Goal: Contribute content: Contribute content

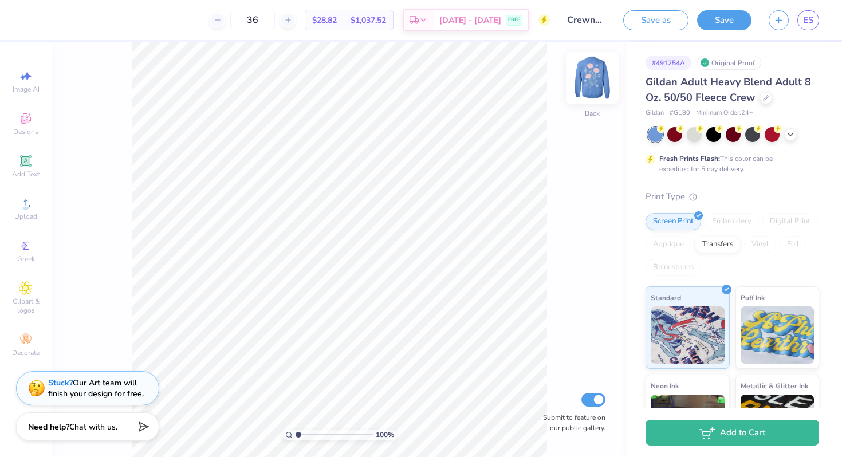
click at [588, 78] on img at bounding box center [592, 78] width 46 height 46
click at [587, 77] on img at bounding box center [592, 78] width 46 height 46
click at [107, 399] on div "Stuck? Our Art team will finish your design for free." at bounding box center [87, 386] width 143 height 34
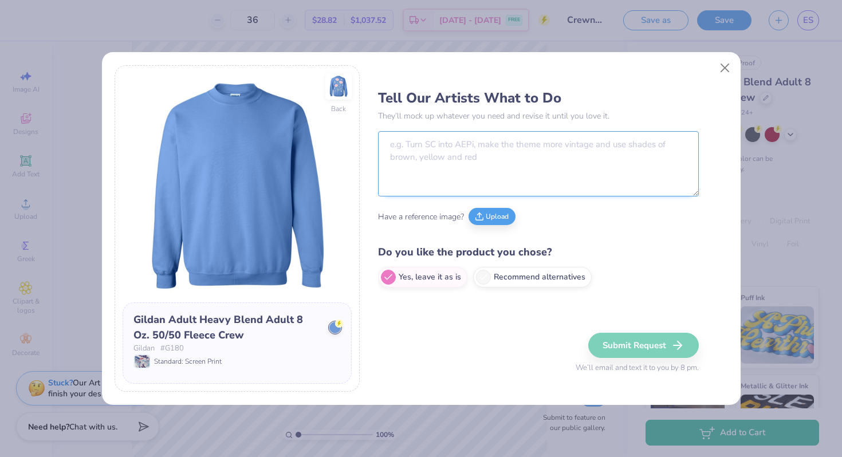
click at [424, 156] on textarea at bounding box center [538, 163] width 321 height 65
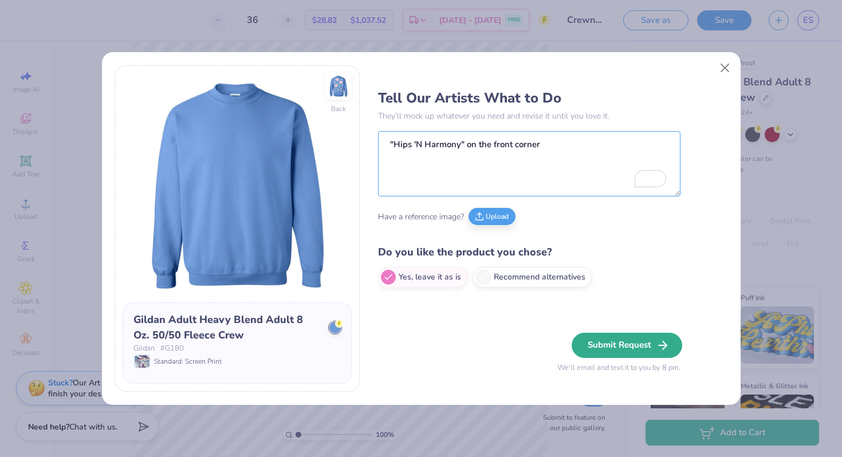
type textarea ""Hips 'N Harmony" on the front corner"
click at [616, 350] on button "Submit Request" at bounding box center [627, 345] width 111 height 25
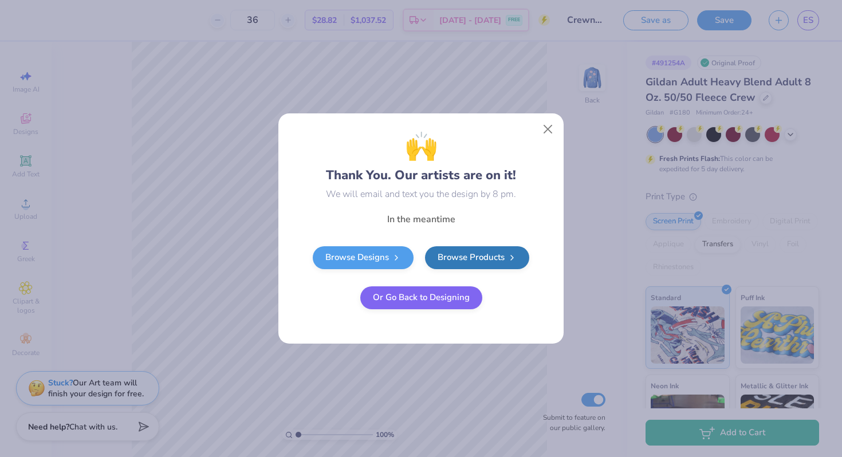
click at [407, 305] on button "Or Go Back to Designing" at bounding box center [421, 297] width 122 height 23
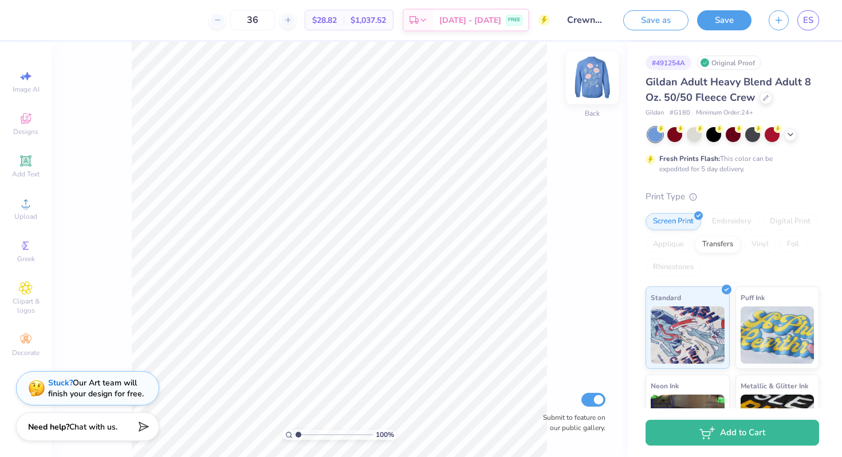
click at [603, 77] on img at bounding box center [592, 78] width 46 height 46
click at [597, 81] on img at bounding box center [592, 78] width 46 height 46
click at [34, 170] on span "Add Text" at bounding box center [25, 174] width 27 height 9
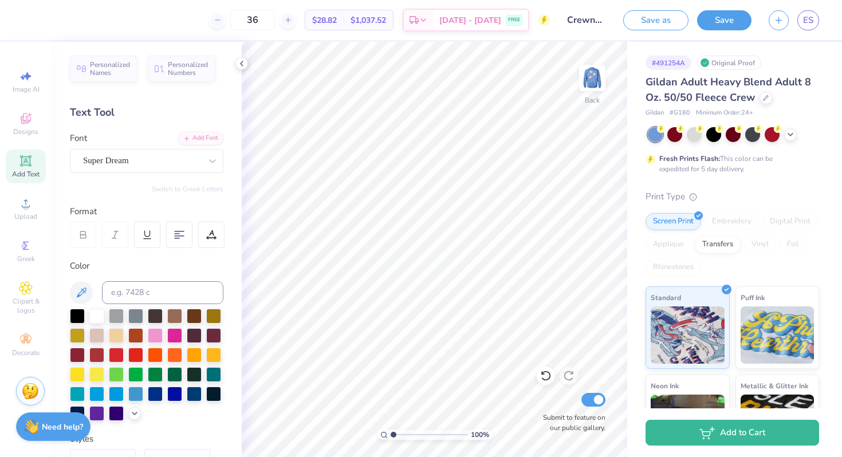
click at [29, 173] on span "Add Text" at bounding box center [25, 174] width 27 height 9
type textarea "Hips 'N Harmony"
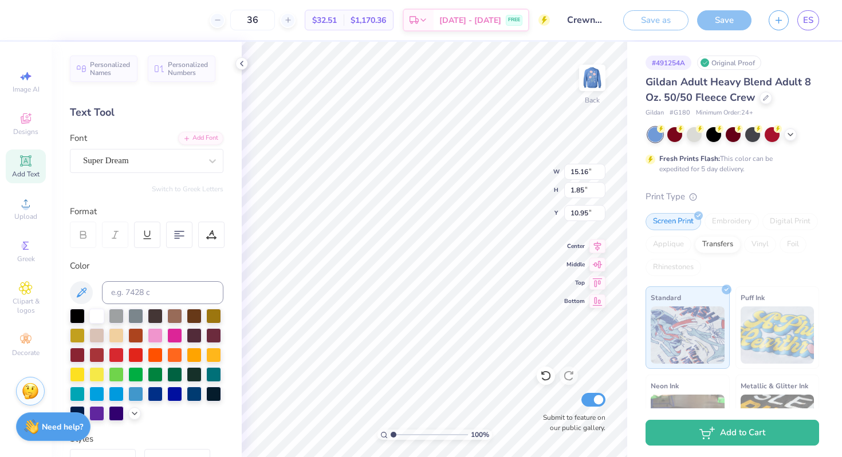
scroll to position [9, 5]
type textarea "Hips 'N"
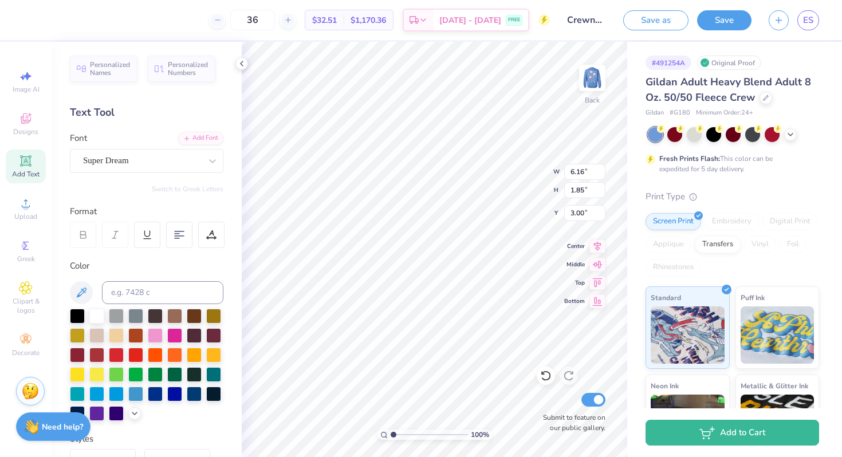
type input "3.00"
type input "4.56"
type input "1.37"
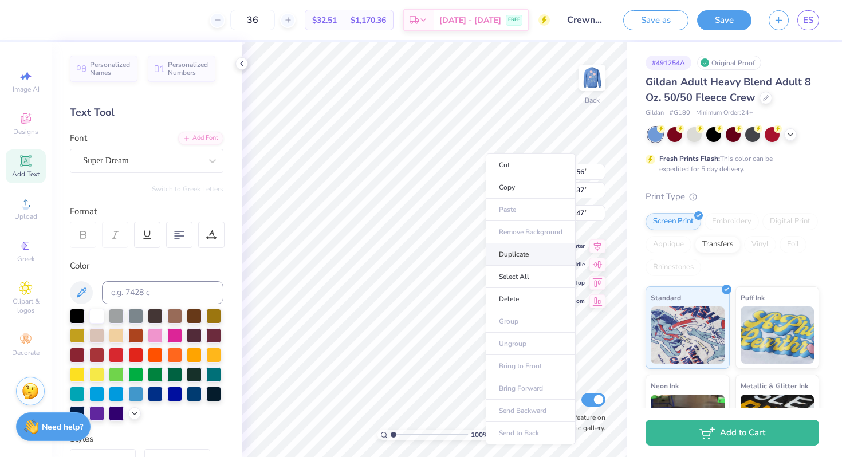
click at [525, 251] on li "Duplicate" at bounding box center [531, 254] width 90 height 22
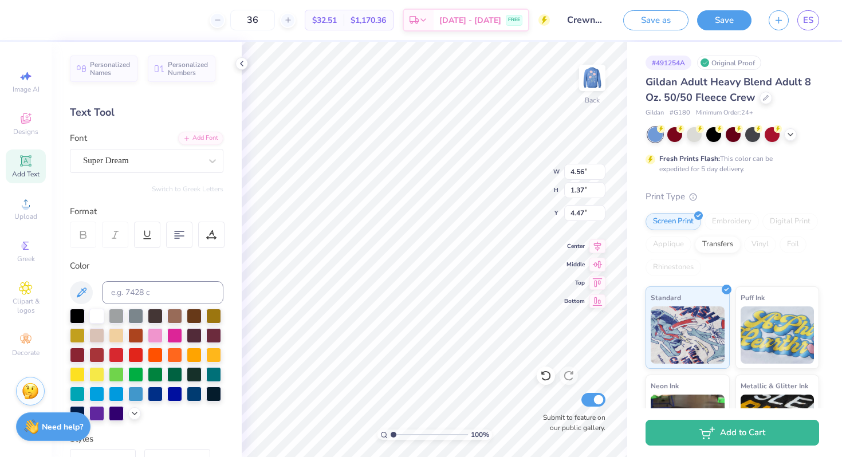
type input "8.32"
type textarea "Harmony"
type input "4.58"
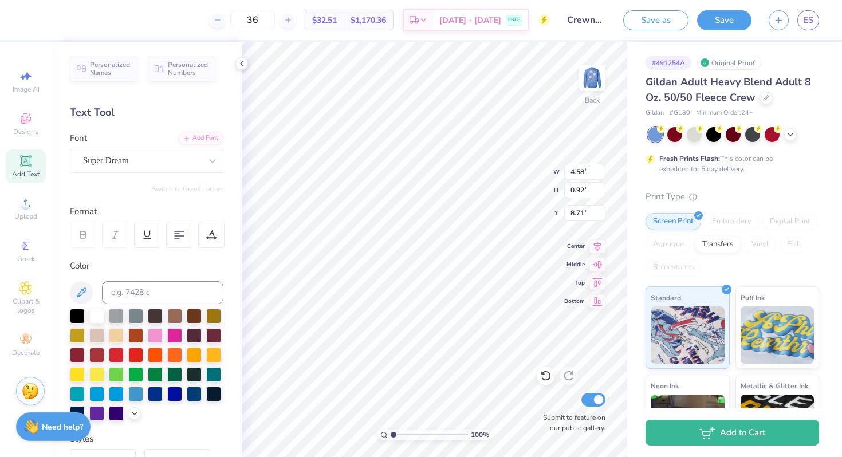
type input "0.92"
type input "4.84"
click at [588, 78] on img at bounding box center [592, 78] width 46 height 46
click at [588, 78] on img at bounding box center [592, 77] width 23 height 23
click at [810, 23] on span "ES" at bounding box center [808, 20] width 10 height 13
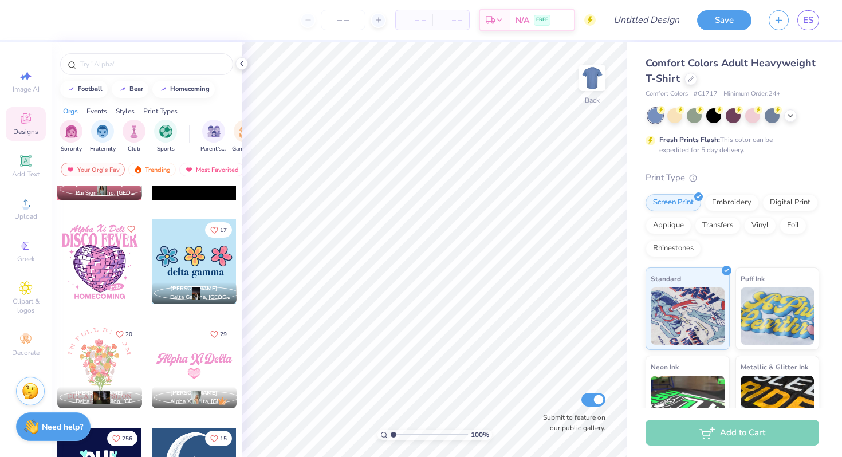
scroll to position [618, 0]
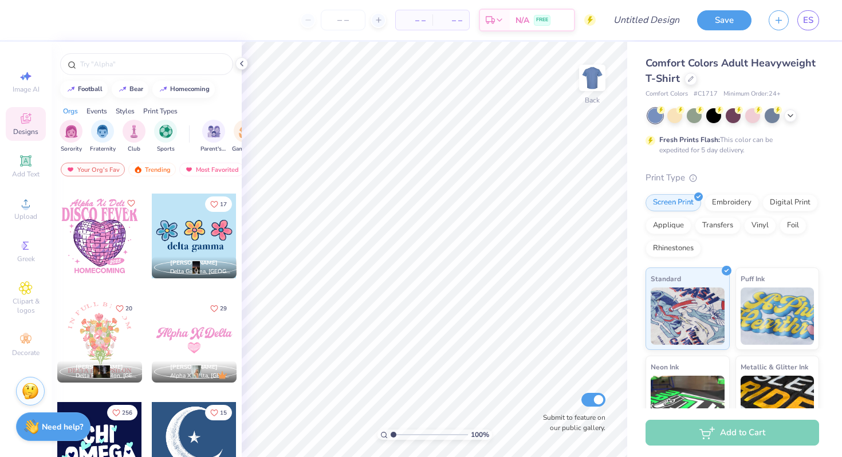
click at [188, 235] on div at bounding box center [194, 236] width 85 height 85
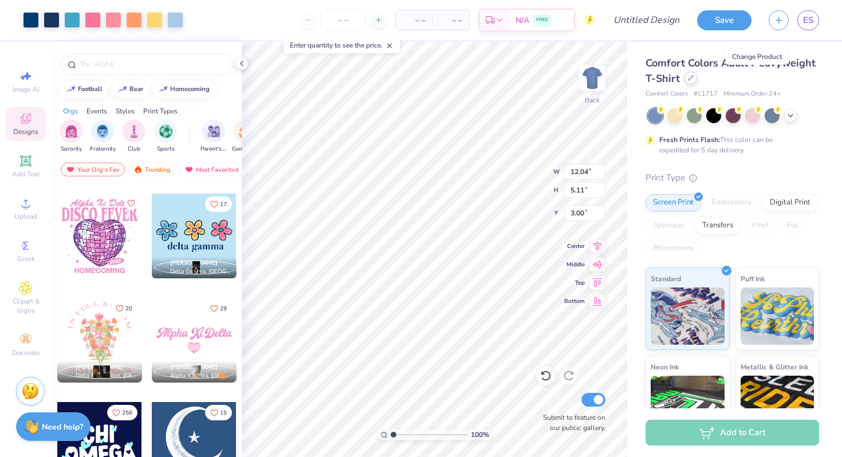
click at [694, 78] on icon at bounding box center [691, 78] width 6 height 6
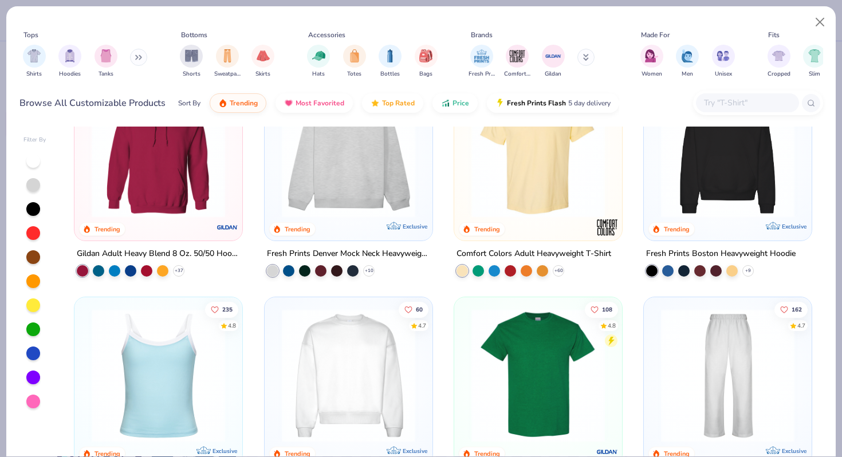
scroll to position [145, 0]
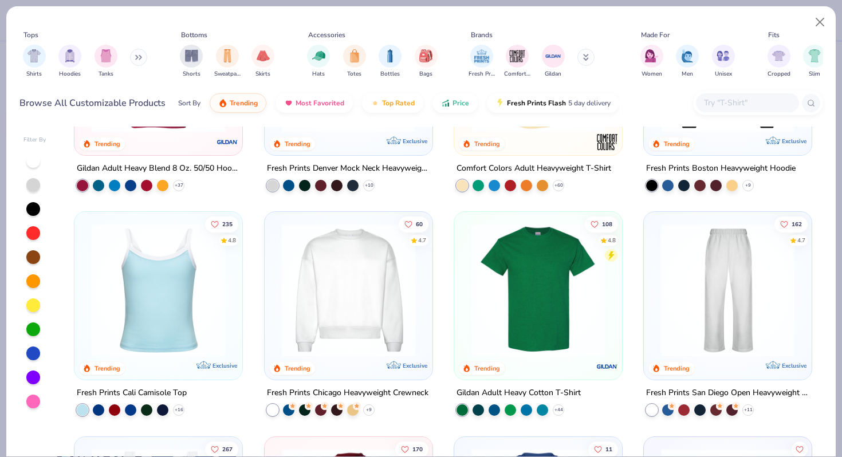
click at [503, 282] on img at bounding box center [538, 289] width 145 height 133
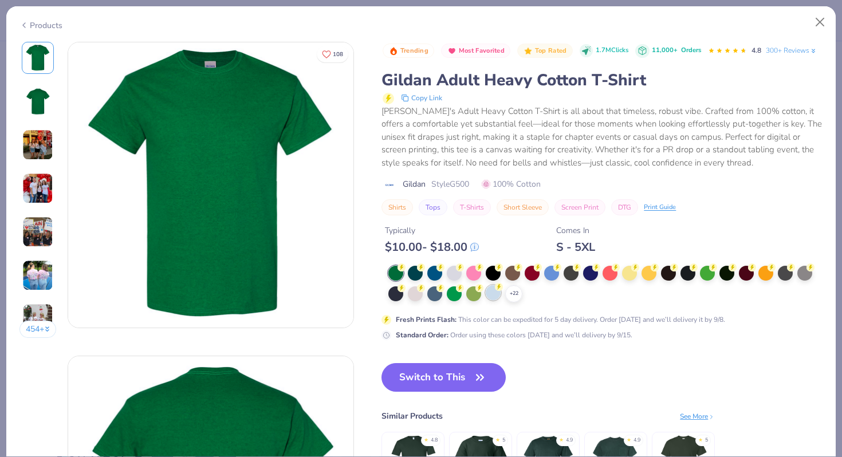
click at [495, 300] on div at bounding box center [493, 292] width 15 height 15
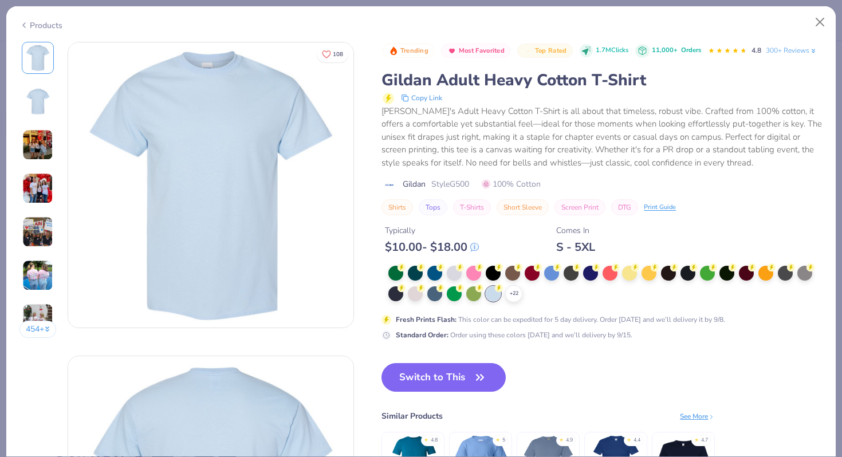
click at [454, 415] on div "Switch to This Similar Products See More ★ 4.8 ★ 5 ★ 4.9 ★ 4.4 ★ 4.7" at bounding box center [547, 440] width 333 height 155
click at [455, 392] on button "Switch to This" at bounding box center [443, 377] width 124 height 29
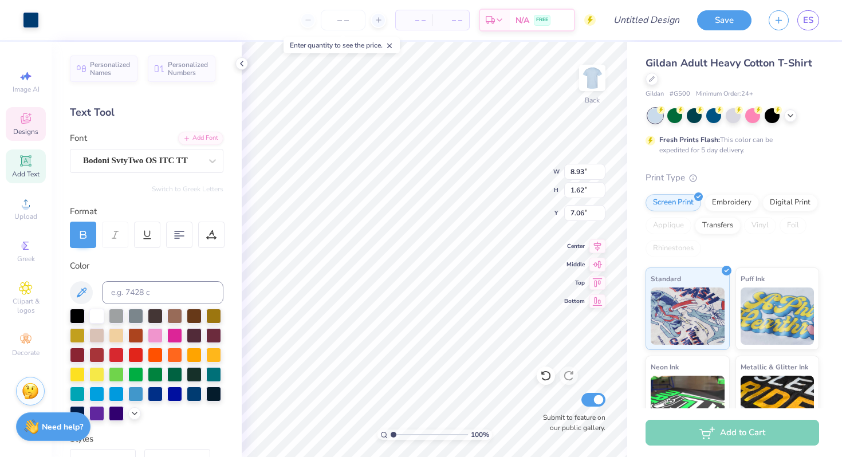
scroll to position [9, 1]
type textarea "d"
type textarea "H"
type textarea "hips 'n harmony"
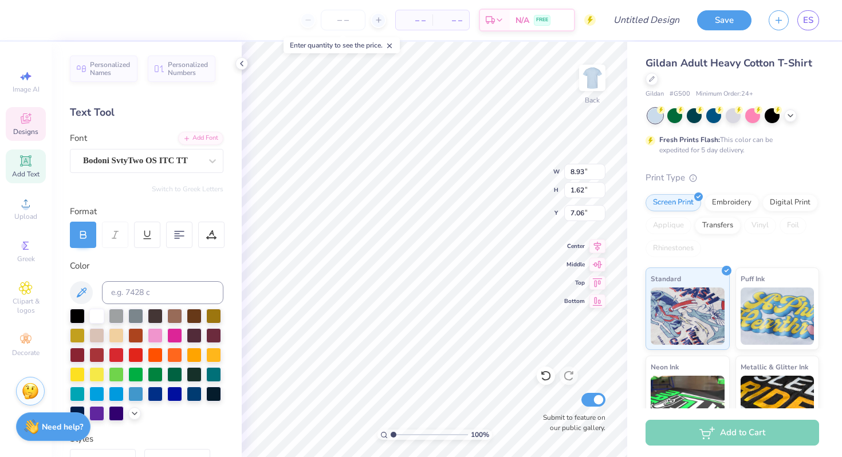
scroll to position [9, 4]
type input "11.44"
type input "4.85"
type input "3.82"
type input "7.36"
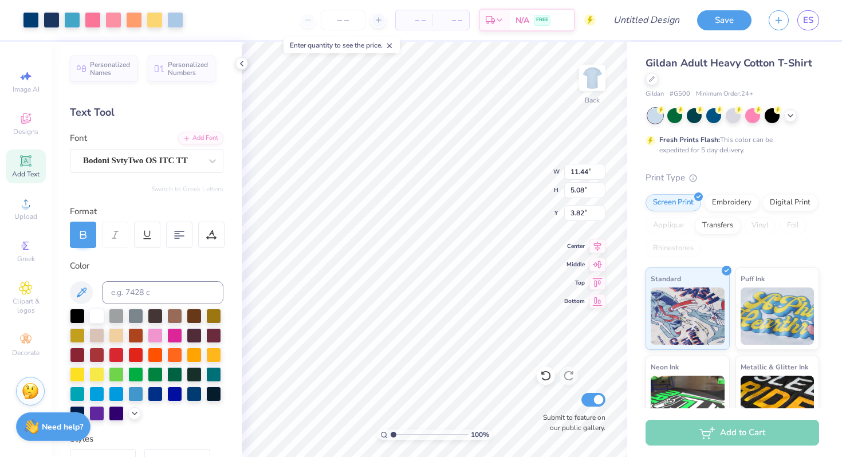
type input "3.77"
click at [392, 42] on icon at bounding box center [389, 46] width 8 height 8
click at [343, 16] on input "number" at bounding box center [343, 20] width 45 height 21
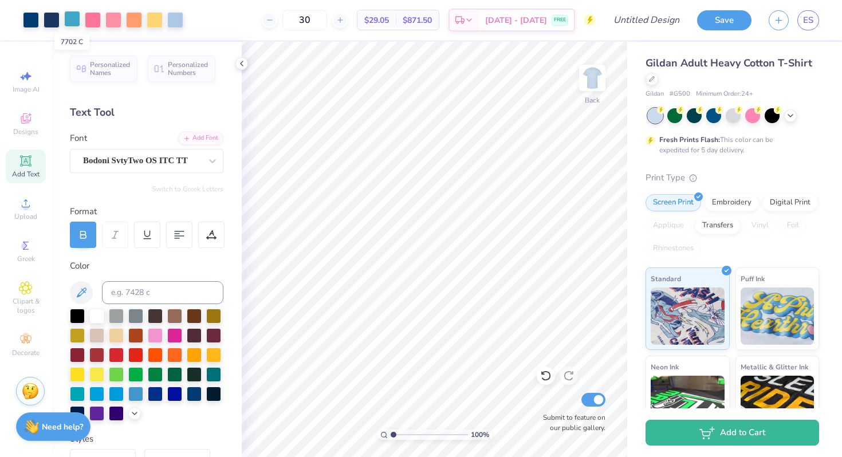
type input "30"
click at [71, 17] on div at bounding box center [72, 19] width 16 height 16
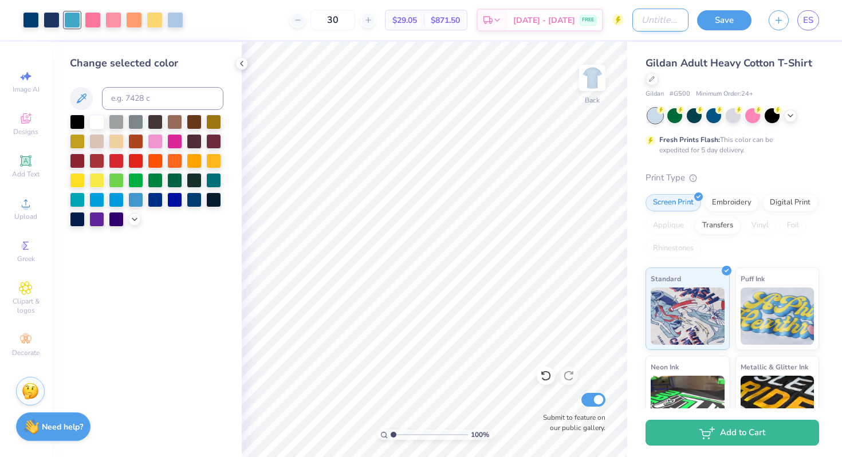
click at [660, 20] on input "Design Title" at bounding box center [660, 20] width 56 height 23
type input "Baby Tee?"
click at [743, 18] on button "Save" at bounding box center [724, 19] width 54 height 20
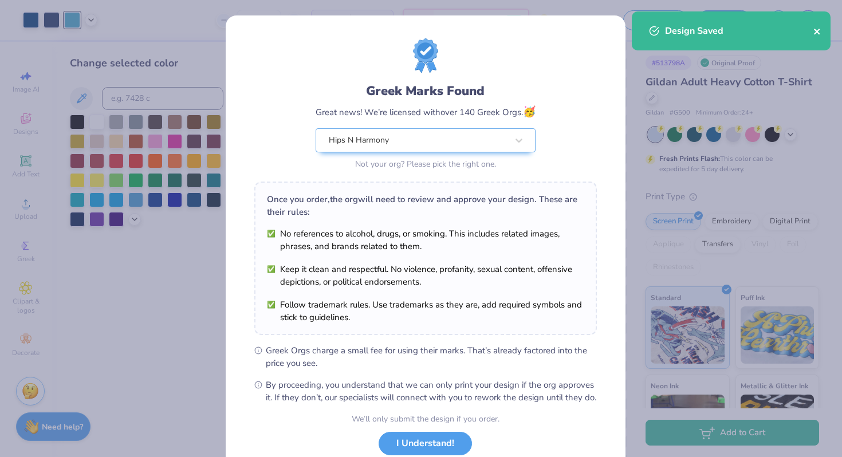
click at [820, 31] on icon "close" at bounding box center [817, 31] width 8 height 9
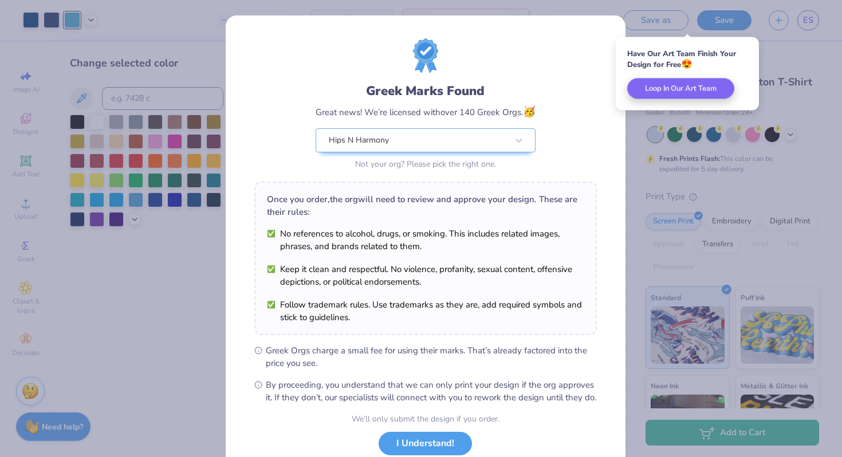
click at [810, 18] on div "Greek Marks Found Great news! We’re licensed with over 140 Greek Orgs. 🥳 Hips N…" at bounding box center [421, 228] width 842 height 457
click at [422, 447] on button "I Understand!" at bounding box center [425, 440] width 93 height 23
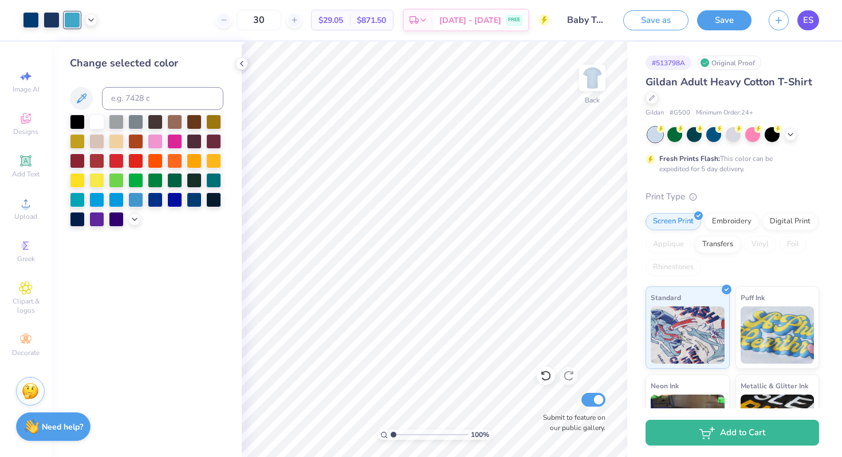
click at [805, 24] on span "ES" at bounding box center [808, 20] width 10 height 13
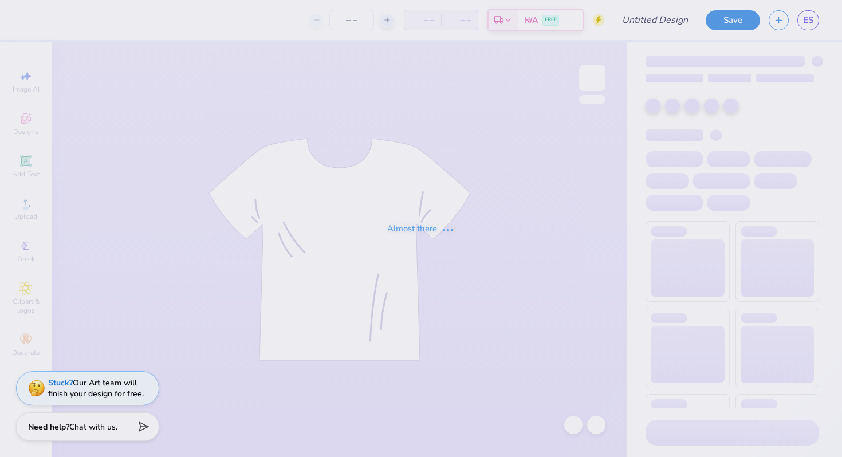
type input "Baby Tee?"
type input "30"
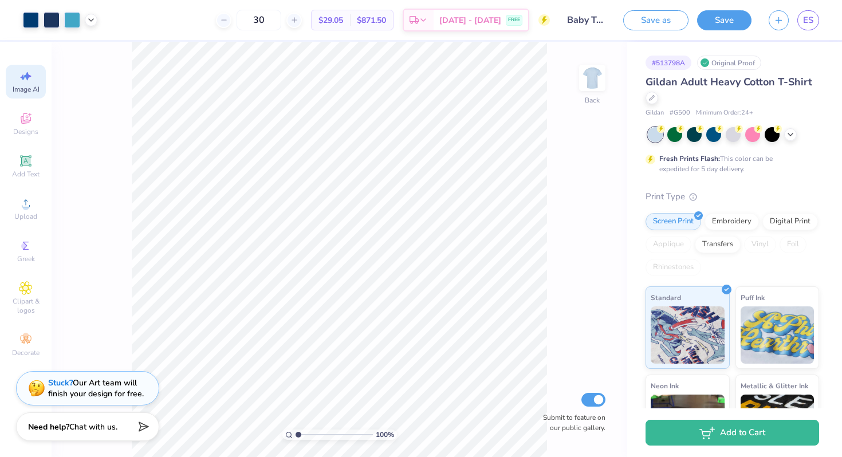
click at [25, 85] on span "Image AI" at bounding box center [26, 89] width 27 height 9
select select "4"
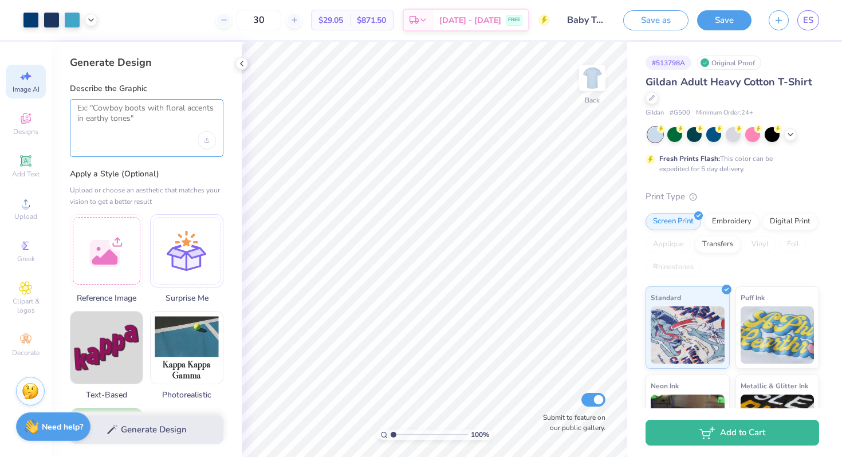
click at [125, 116] on textarea at bounding box center [146, 117] width 139 height 29
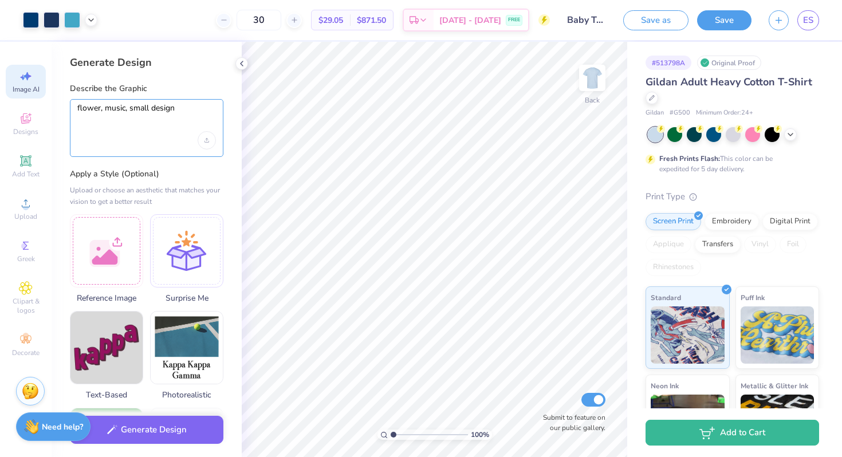
click at [128, 111] on textarea "flower, music, small design" at bounding box center [146, 117] width 139 height 29
click at [214, 111] on textarea "flower, music, girly, small design" at bounding box center [146, 117] width 139 height 29
type textarea "flower, music, girly, small design"
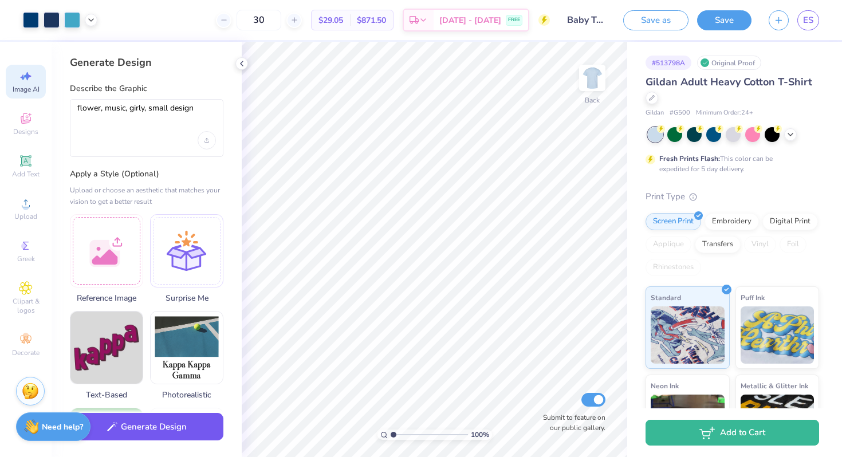
click at [180, 423] on button "Generate Design" at bounding box center [147, 427] width 154 height 28
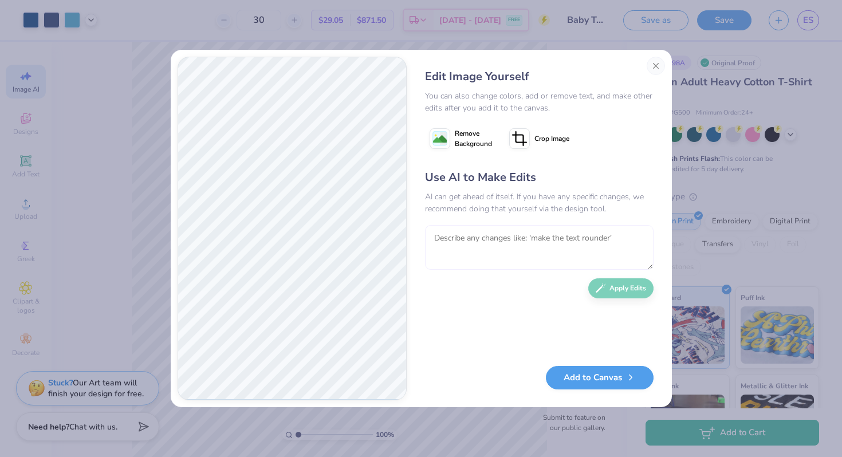
click at [440, 250] on textarea at bounding box center [539, 247] width 229 height 45
type textarea "make it a longer horizontal and shorter vertical"
click at [619, 287] on button "Apply Edits" at bounding box center [613, 286] width 65 height 20
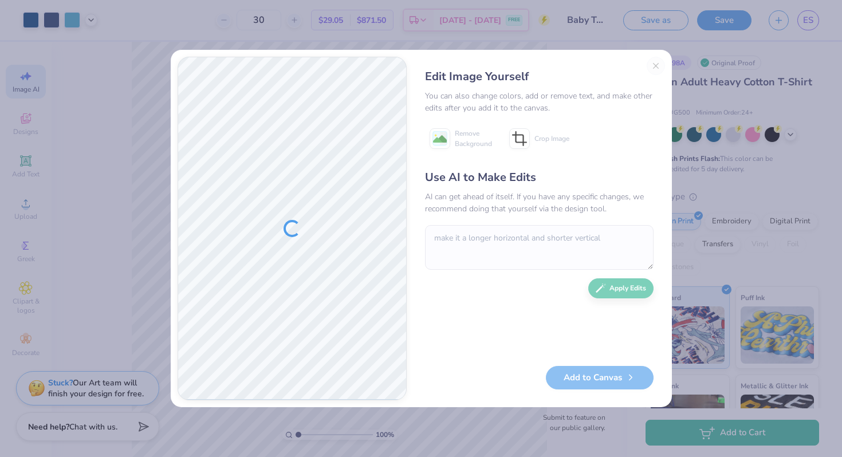
click at [658, 64] on div "Edit Image Yourself You can also change colors, add or remove text, and make ot…" at bounding box center [539, 229] width 251 height 344
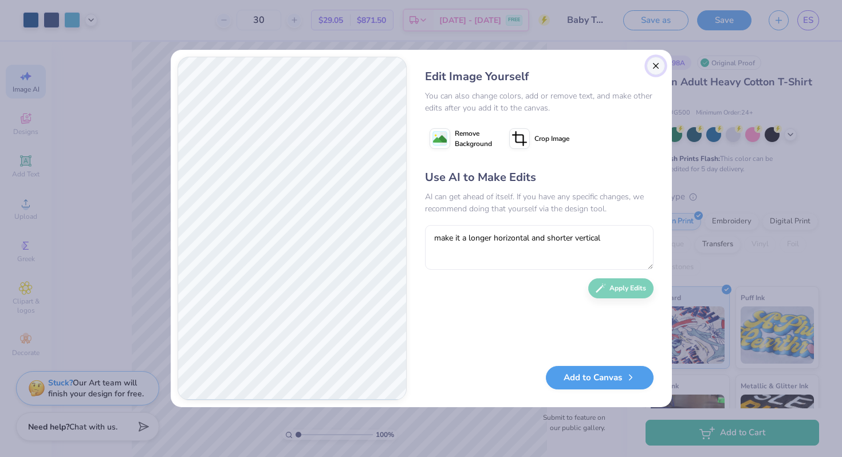
click at [654, 65] on button "Close" at bounding box center [656, 66] width 18 height 18
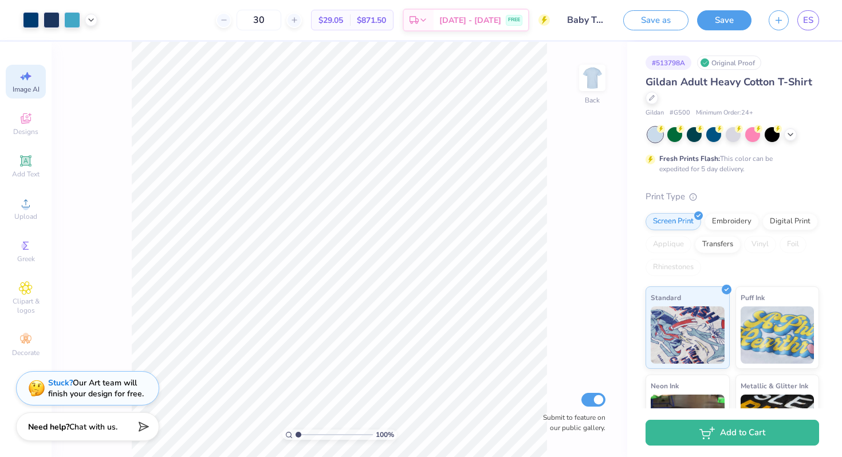
scroll to position [0, 26]
click at [29, 131] on span "Designs" at bounding box center [25, 131] width 25 height 9
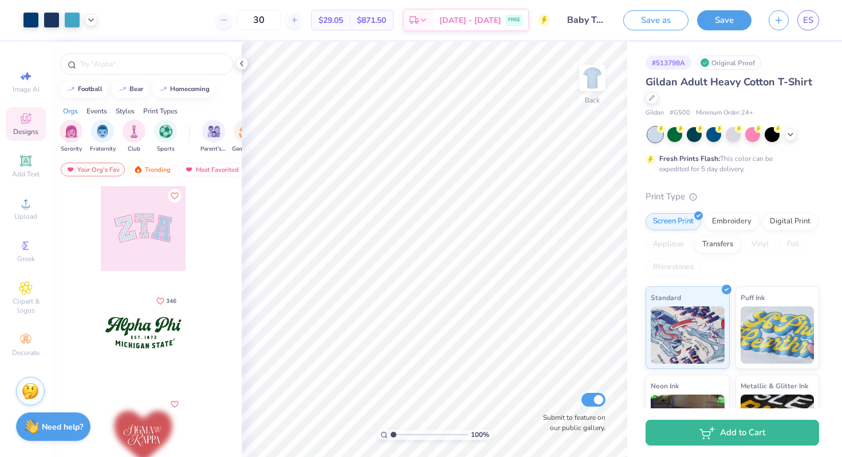
scroll to position [0, 0]
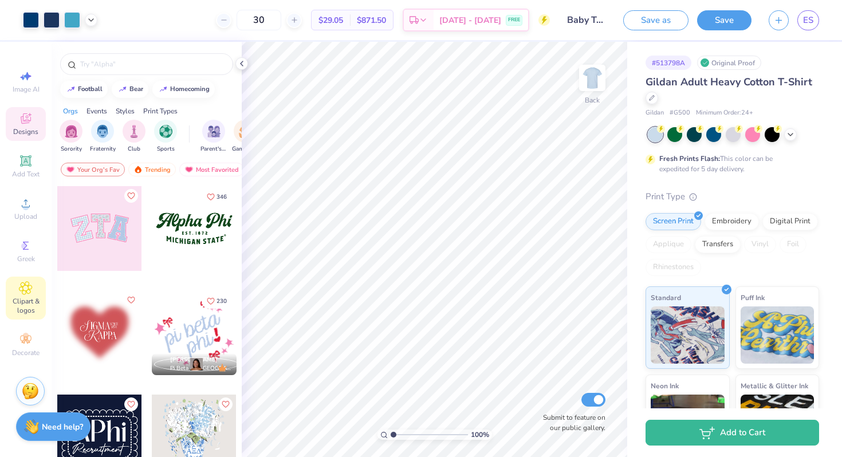
click at [31, 312] on span "Clipart & logos" at bounding box center [26, 306] width 40 height 18
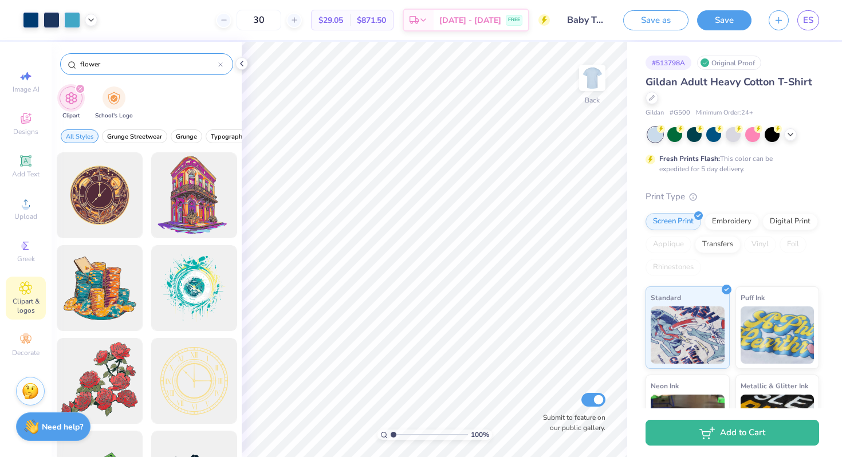
type input "flower"
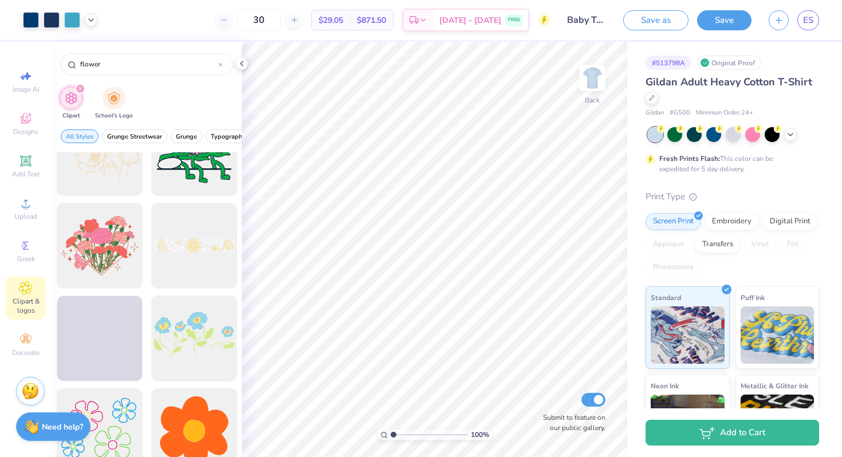
scroll to position [3198, 0]
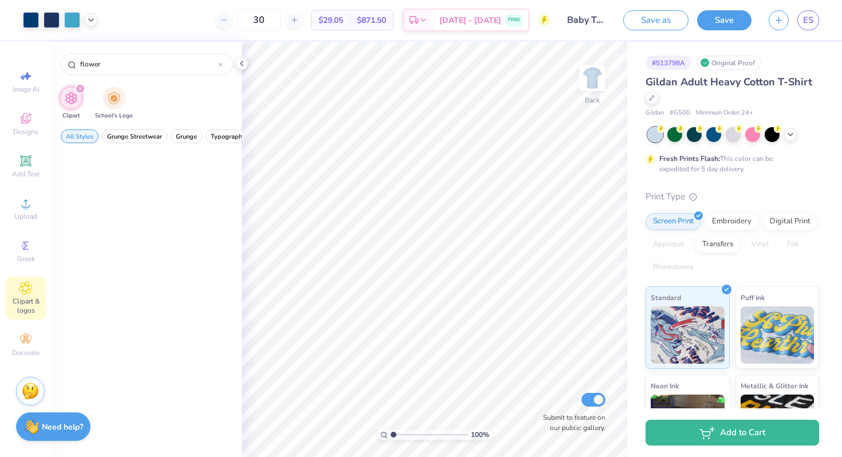
scroll to position [3198, 0]
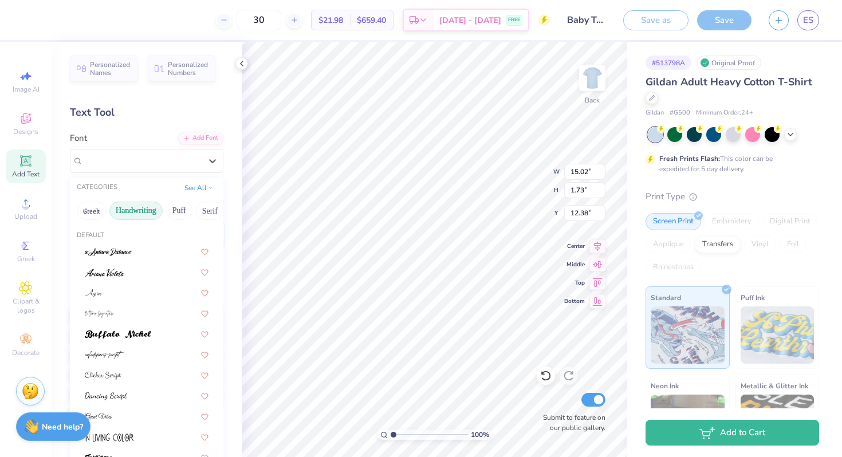
scroll to position [9, 1]
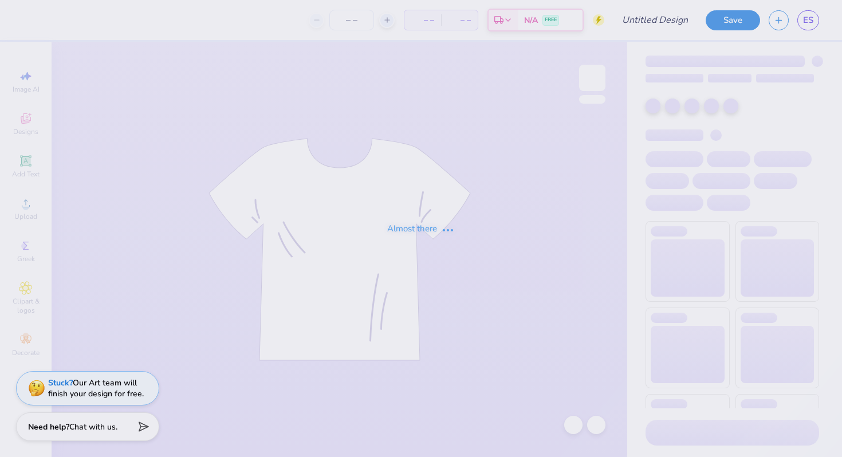
type input "Baby Tee?"
type input "30"
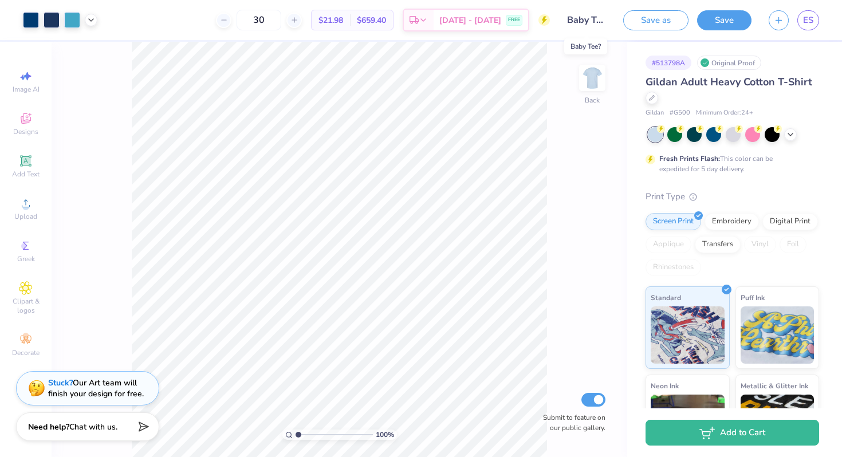
click at [596, 21] on input "Baby Tee?" at bounding box center [586, 20] width 56 height 23
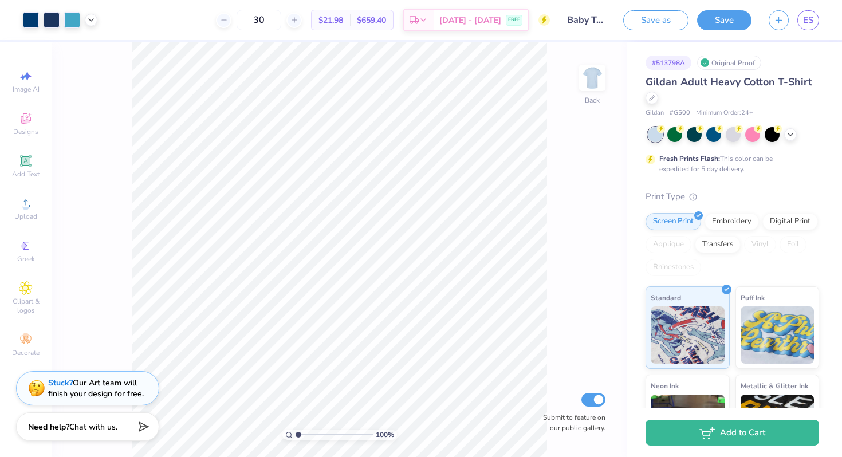
click at [584, 168] on div "100 % Back Submit to feature on our public gallery." at bounding box center [340, 249] width 576 height 415
click at [577, 18] on input "Baby Tee?" at bounding box center [586, 20] width 56 height 23
click at [814, 22] on link "ES" at bounding box center [808, 20] width 22 height 20
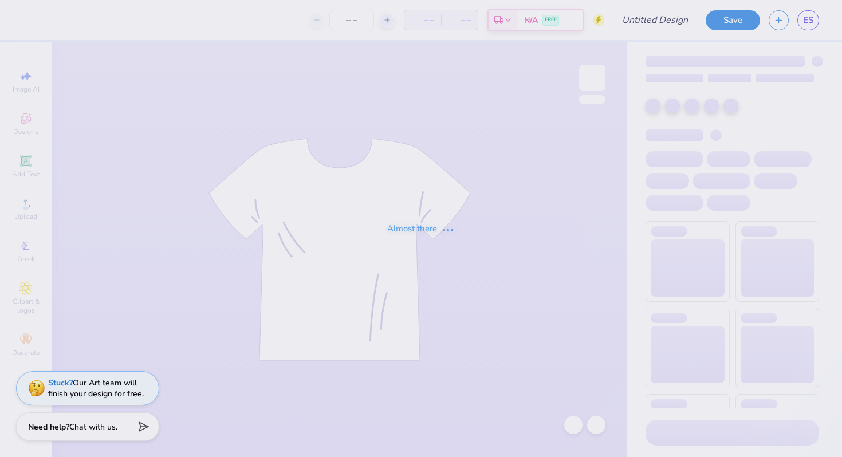
type input "Baby Tee?"
type input "4"
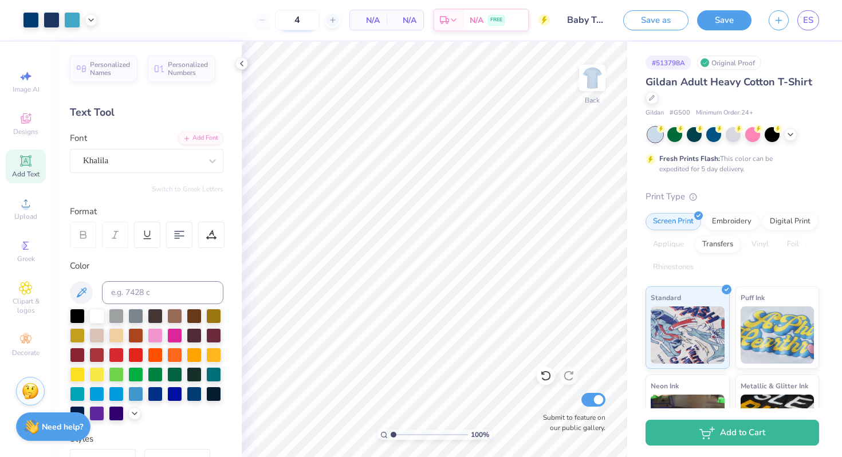
click at [313, 17] on input "4" at bounding box center [297, 20] width 45 height 21
type input "30"
click at [542, 376] on icon at bounding box center [545, 375] width 11 height 11
click at [735, 17] on button "Save" at bounding box center [724, 19] width 54 height 20
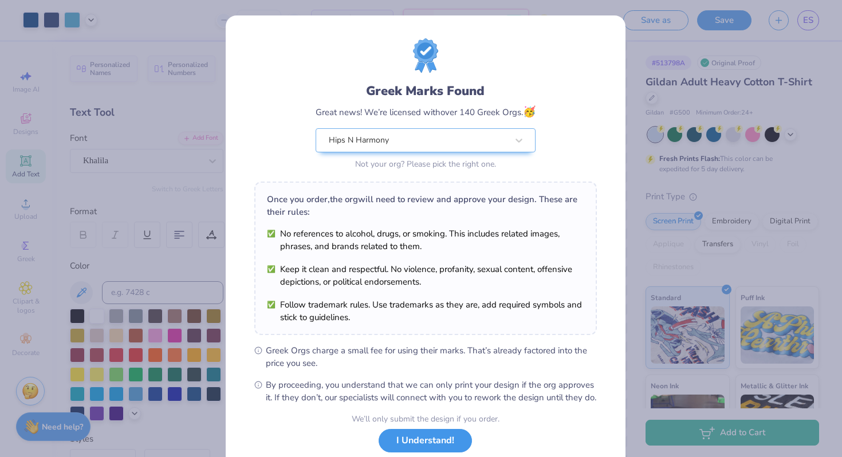
click at [429, 451] on button "I Understand!" at bounding box center [425, 440] width 93 height 23
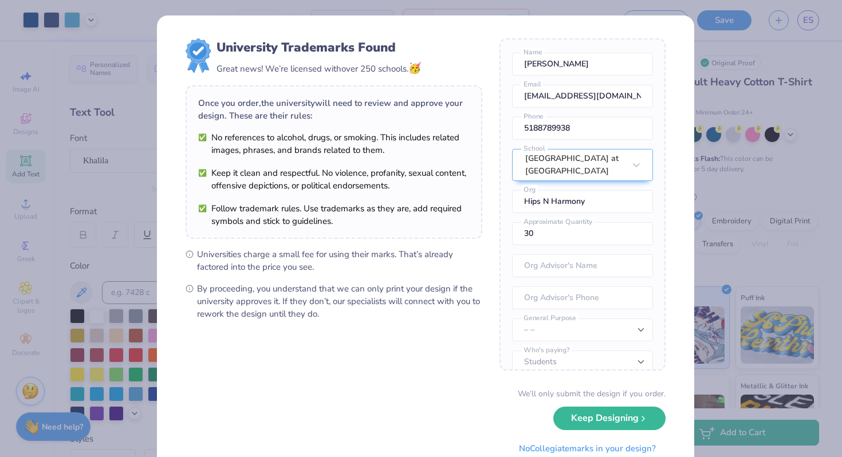
click at [733, 111] on div "University Trademarks Found Great news! We’re licensed with over 250 schools. 🥳…" at bounding box center [421, 228] width 842 height 457
click at [597, 418] on button "Keep Designing" at bounding box center [609, 415] width 112 height 23
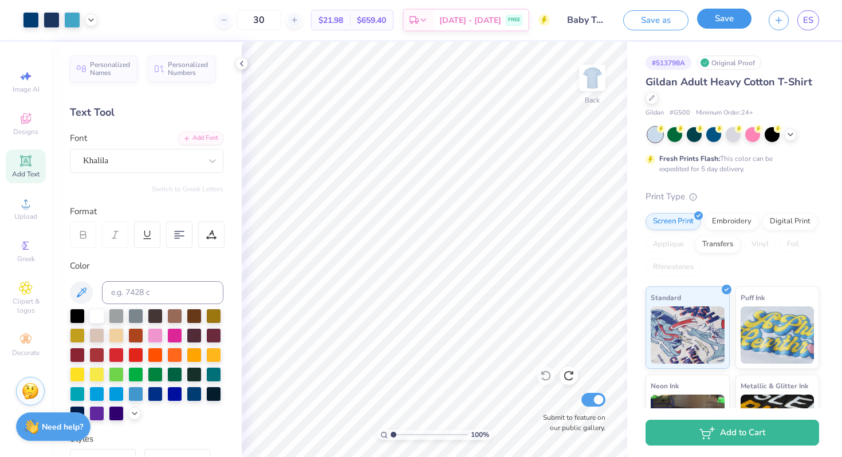
click at [738, 21] on button "Save" at bounding box center [724, 19] width 54 height 20
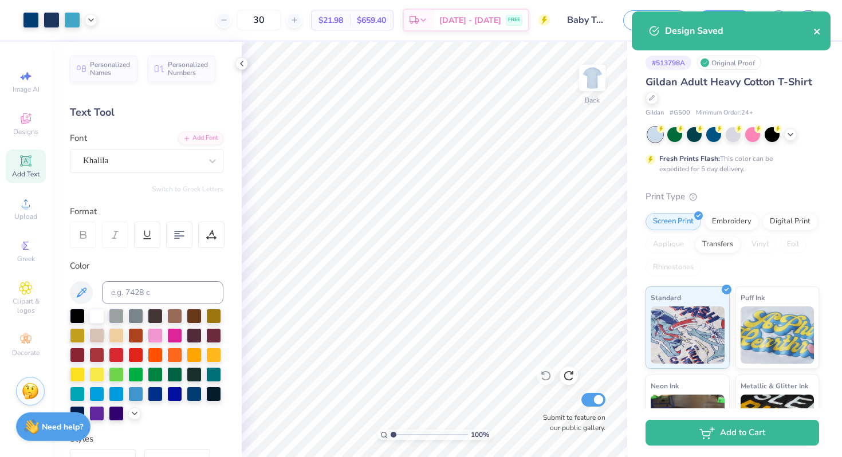
click at [817, 31] on icon "close" at bounding box center [817, 32] width 6 height 6
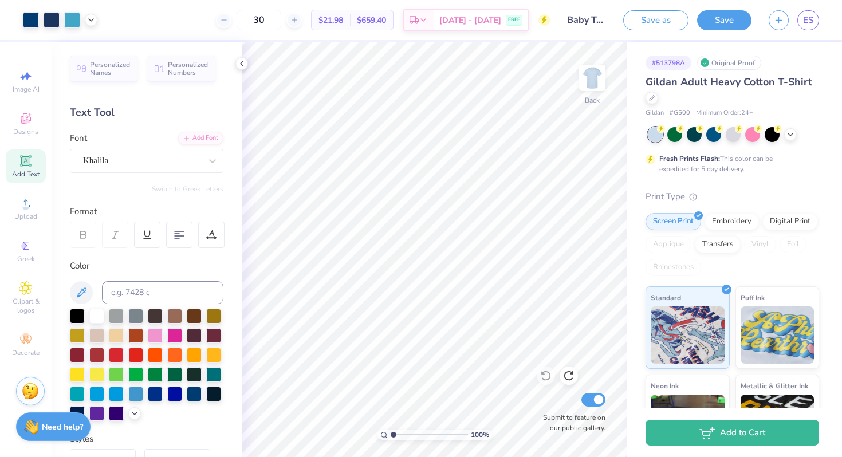
click at [810, 18] on div "Design Saved" at bounding box center [730, 35] width 203 height 52
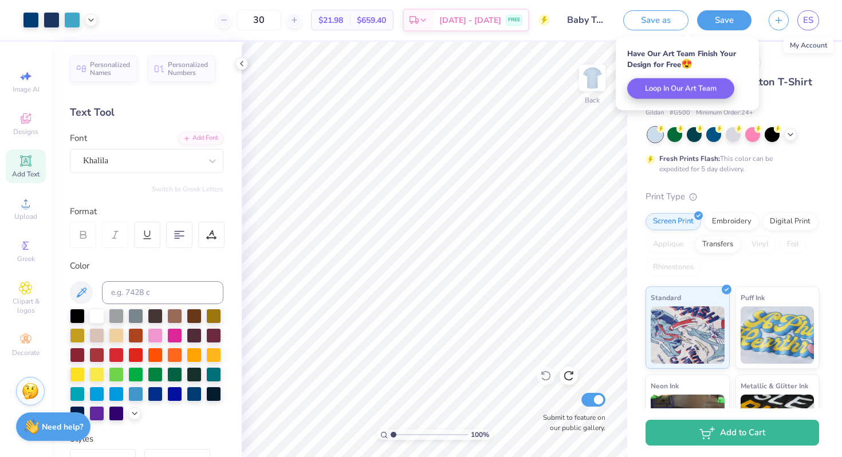
click at [810, 18] on span "ES" at bounding box center [808, 20] width 10 height 13
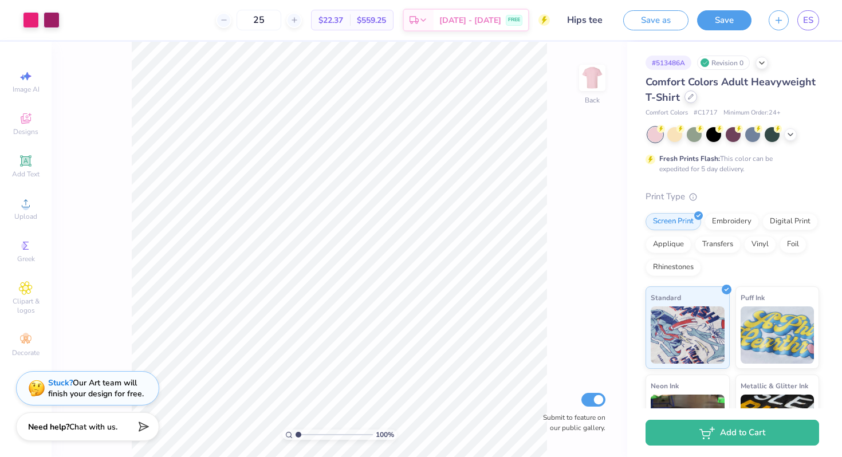
click at [750, 99] on div "Comfort Colors Adult Heavyweight T-Shirt" at bounding box center [733, 89] width 174 height 31
click at [697, 100] on div at bounding box center [690, 96] width 13 height 13
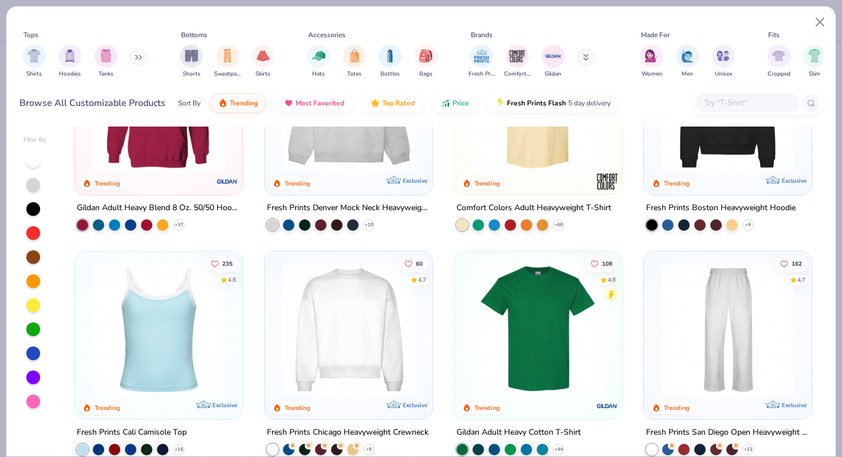
scroll to position [113, 0]
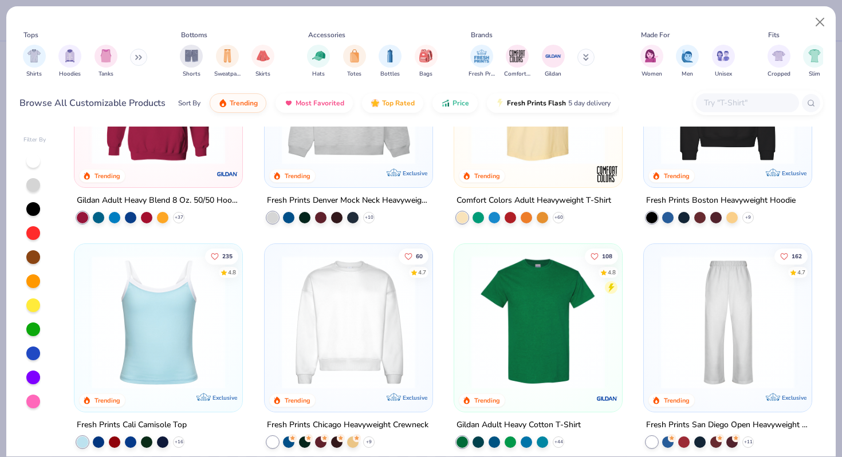
click at [523, 324] on img at bounding box center [538, 321] width 145 height 133
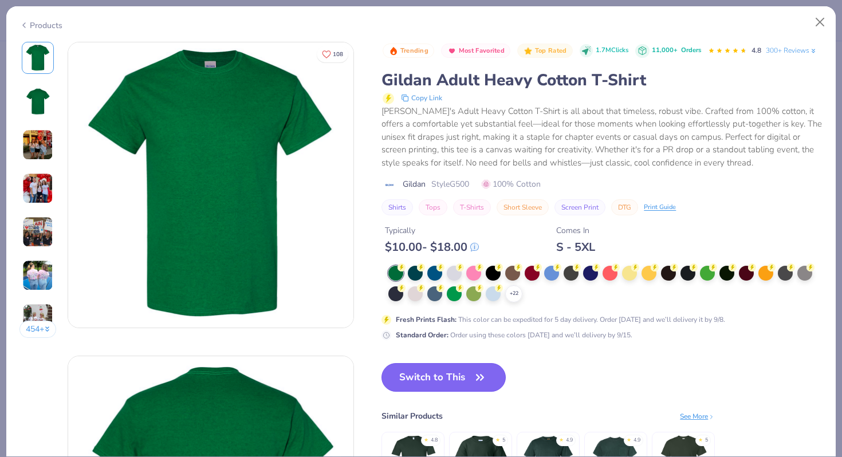
click at [465, 389] on button "Switch to This" at bounding box center [443, 377] width 124 height 29
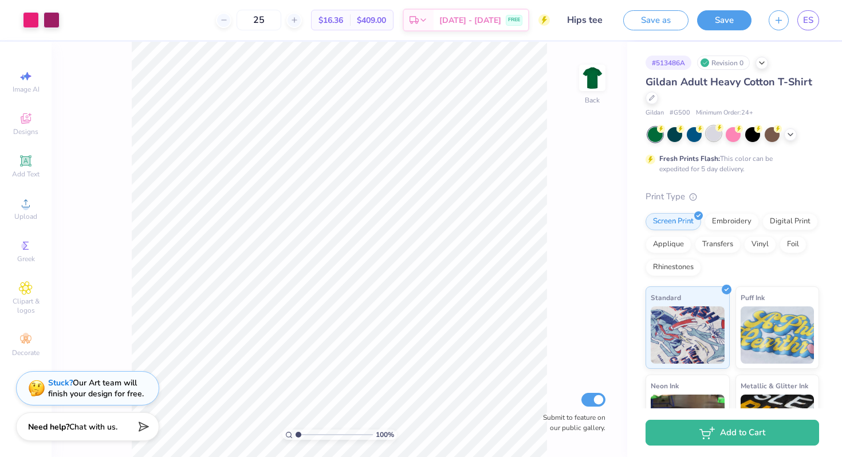
click at [710, 135] on div at bounding box center [713, 133] width 15 height 15
click at [786, 135] on icon at bounding box center [790, 133] width 9 height 9
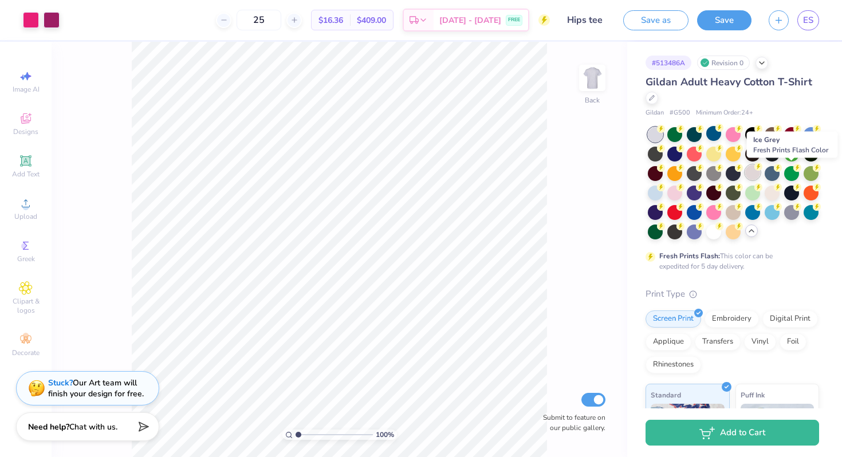
click at [760, 174] on div at bounding box center [752, 172] width 15 height 15
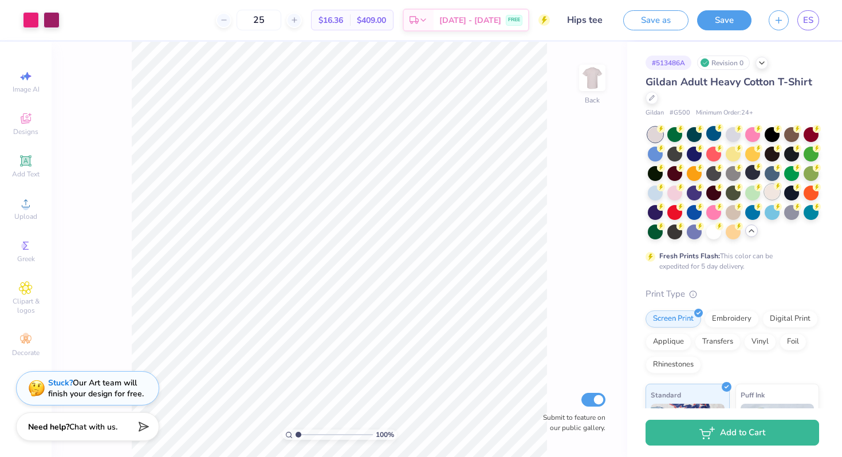
click at [765, 199] on div at bounding box center [772, 191] width 15 height 15
click at [726, 219] on div at bounding box center [733, 211] width 15 height 15
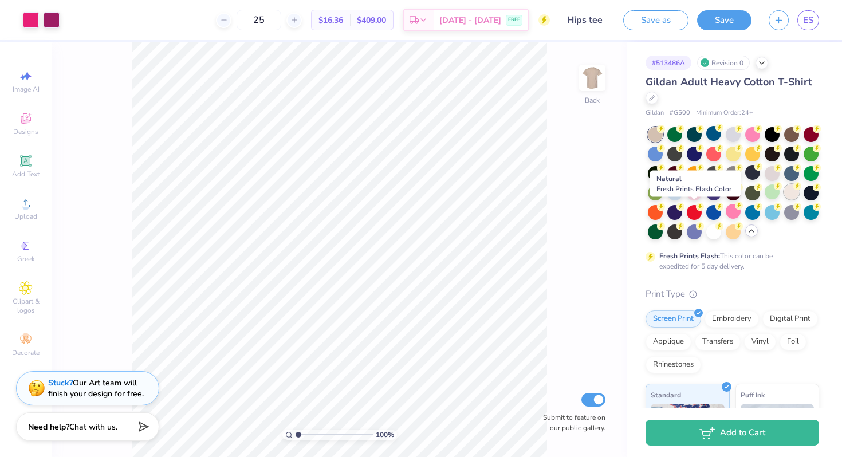
click at [784, 199] on div at bounding box center [791, 191] width 15 height 15
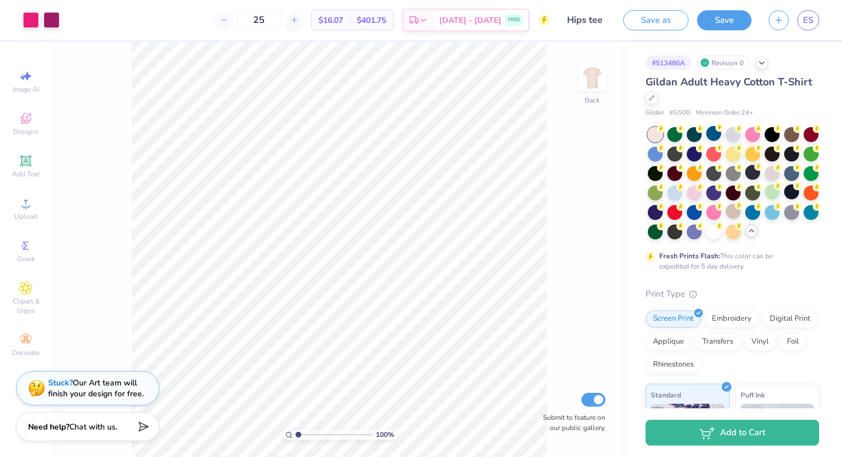
click at [747, 235] on icon at bounding box center [751, 230] width 9 height 9
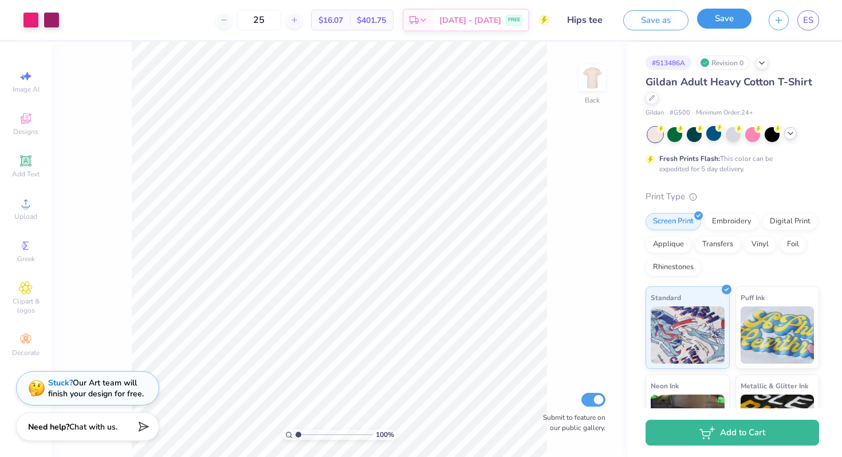
click at [717, 18] on button "Save" at bounding box center [724, 19] width 54 height 20
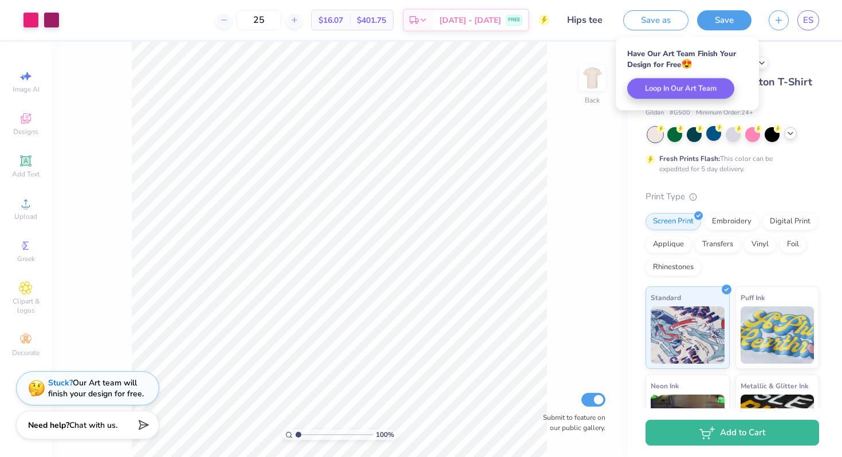
click at [79, 429] on span "Chat with us." at bounding box center [93, 425] width 48 height 11
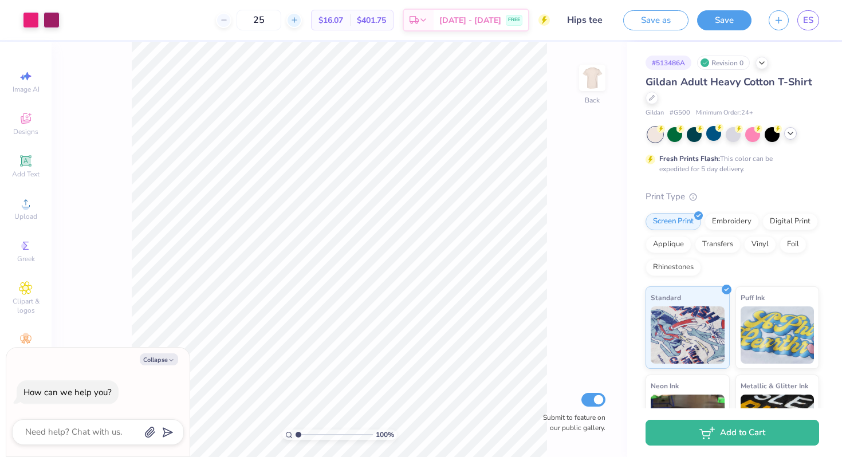
click at [298, 21] on icon at bounding box center [294, 20] width 8 height 8
type input "26"
click at [104, 437] on textarea at bounding box center [82, 431] width 116 height 15
type textarea "x"
